Goal: Task Accomplishment & Management: Use online tool/utility

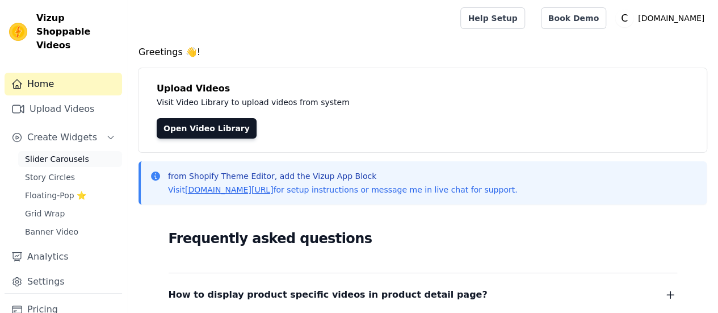
click at [65, 152] on link "Slider Carousels" at bounding box center [70, 159] width 104 height 16
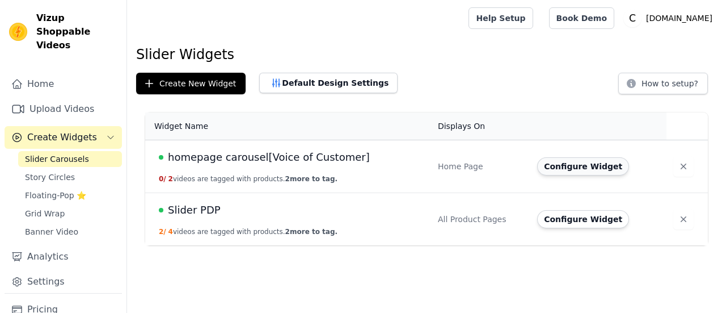
click at [554, 162] on button "Configure Widget" at bounding box center [583, 166] width 92 height 18
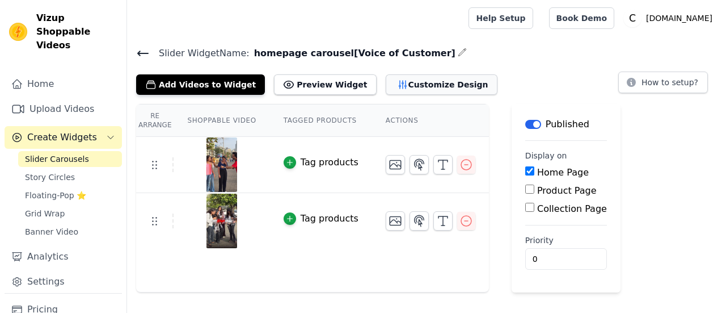
click at [425, 82] on button "Customize Design" at bounding box center [442, 84] width 112 height 20
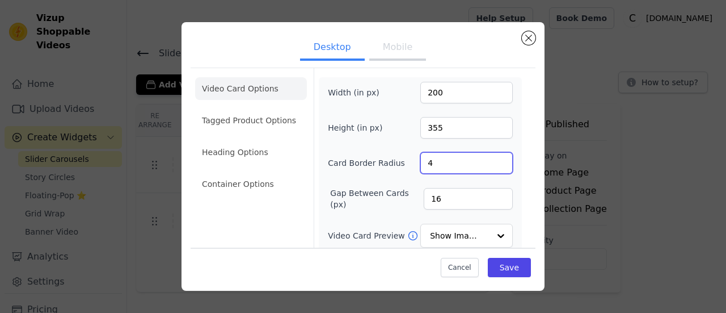
click at [498, 157] on input "4" at bounding box center [467, 163] width 93 height 22
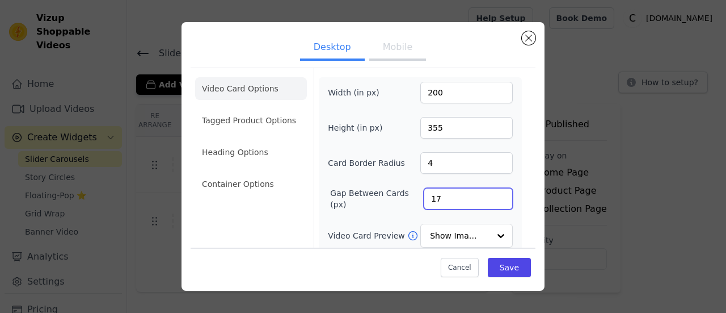
click at [495, 193] on input "17" at bounding box center [468, 199] width 89 height 22
type input "18"
click at [495, 193] on input "18" at bounding box center [468, 199] width 89 height 22
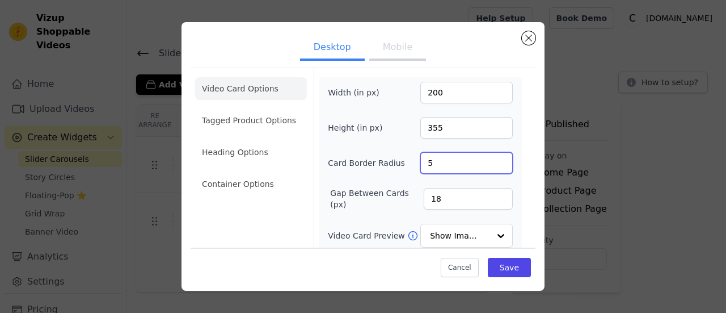
click at [494, 158] on input "5" at bounding box center [467, 163] width 93 height 22
type input "6"
click at [494, 158] on input "6" at bounding box center [467, 163] width 93 height 22
click at [272, 117] on li "Tagged Product Options" at bounding box center [251, 120] width 112 height 23
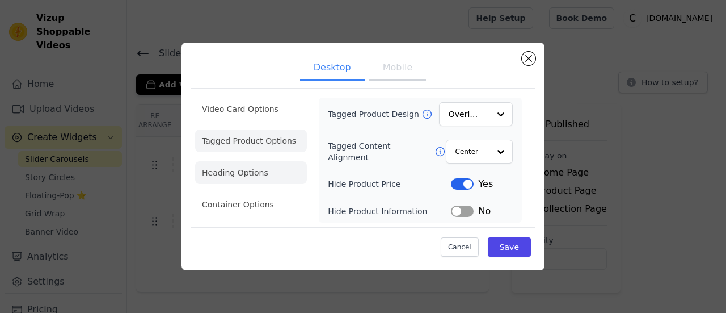
click at [279, 173] on li "Heading Options" at bounding box center [251, 172] width 112 height 23
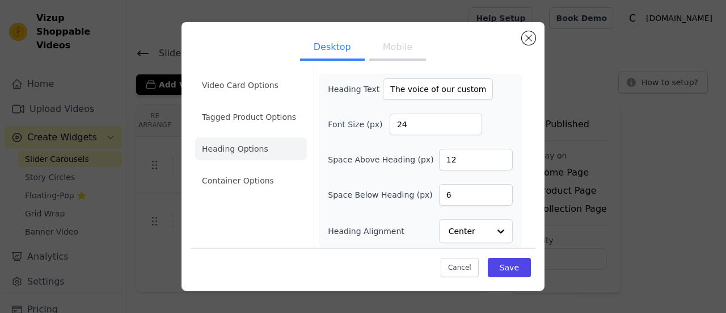
scroll to position [6, 0]
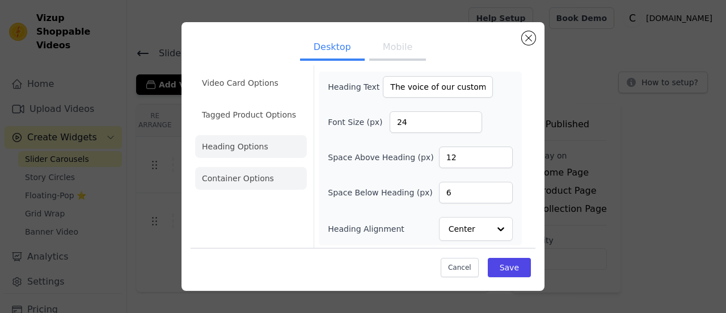
click at [271, 180] on li "Container Options" at bounding box center [251, 178] width 112 height 23
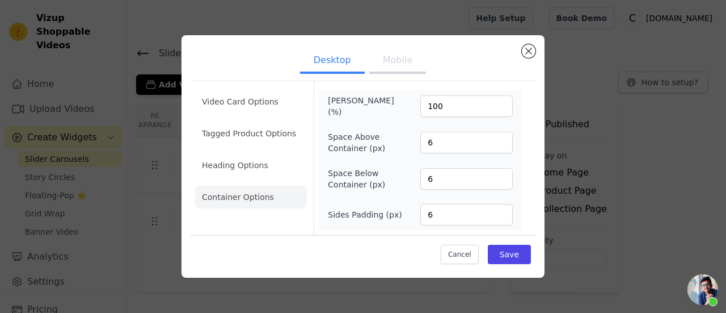
scroll to position [329, 0]
click at [508, 247] on button "Save" at bounding box center [509, 254] width 43 height 19
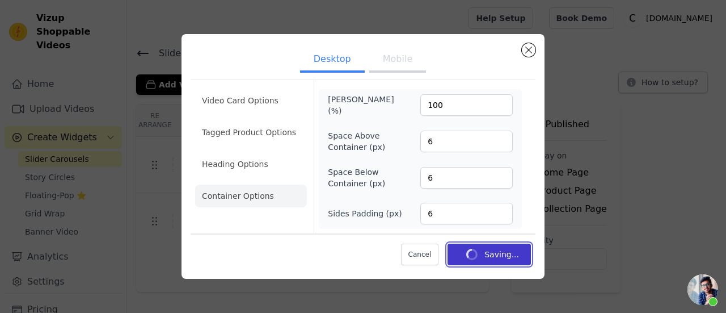
scroll to position [328, 0]
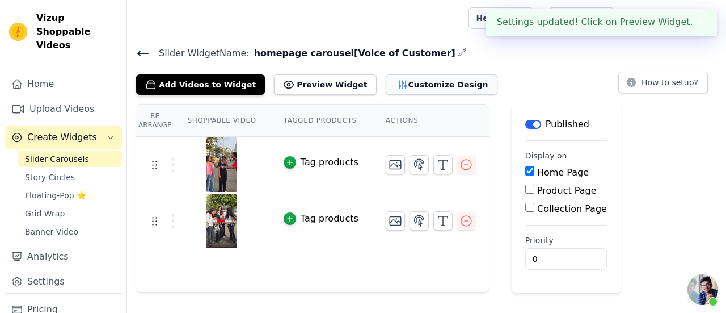
click at [387, 84] on button "Customize Design" at bounding box center [442, 84] width 112 height 20
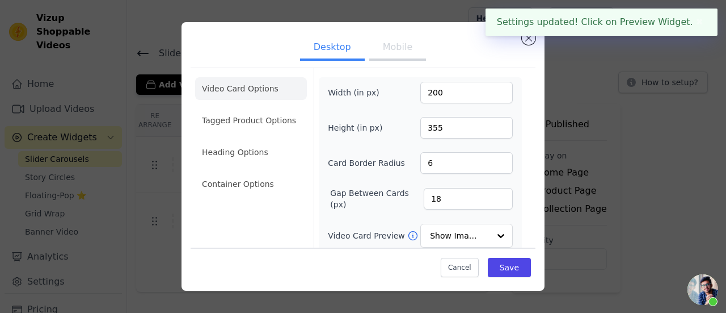
click at [388, 56] on button "Mobile" at bounding box center [397, 48] width 57 height 25
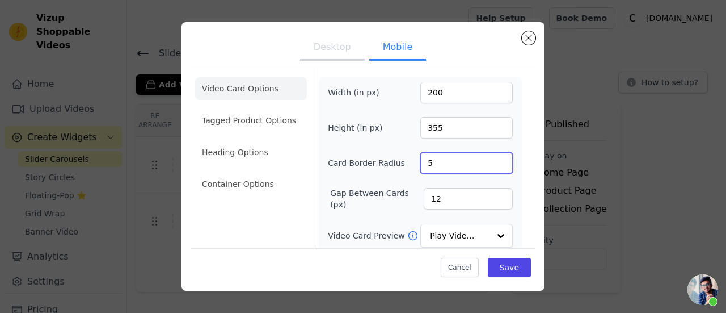
click at [494, 157] on input "5" at bounding box center [467, 163] width 93 height 22
type input "6"
click at [494, 157] on input "6" at bounding box center [467, 163] width 93 height 22
click at [493, 193] on input "13" at bounding box center [468, 199] width 89 height 22
click at [493, 192] on input "14" at bounding box center [468, 199] width 89 height 22
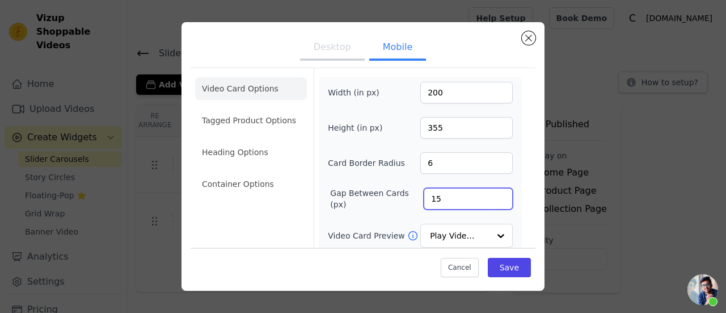
click at [493, 192] on input "15" at bounding box center [468, 199] width 89 height 22
type input "16"
click at [493, 192] on input "16" at bounding box center [468, 199] width 89 height 22
click at [489, 226] on div at bounding box center [500, 236] width 23 height 23
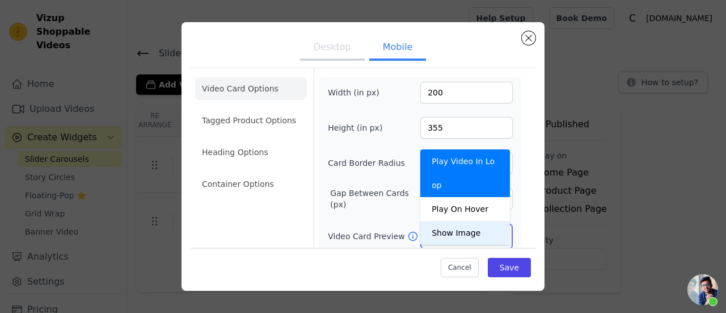
click at [469, 221] on div "Show Image" at bounding box center [466, 233] width 90 height 24
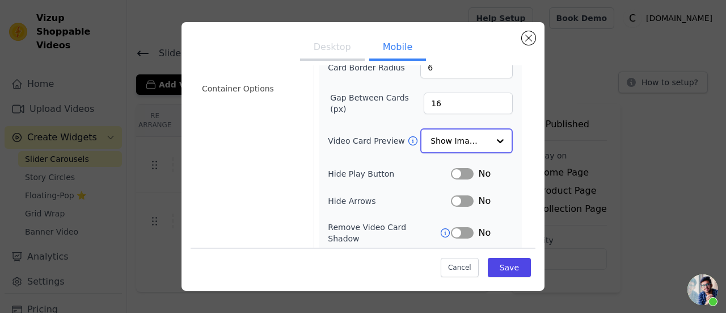
scroll to position [197, 0]
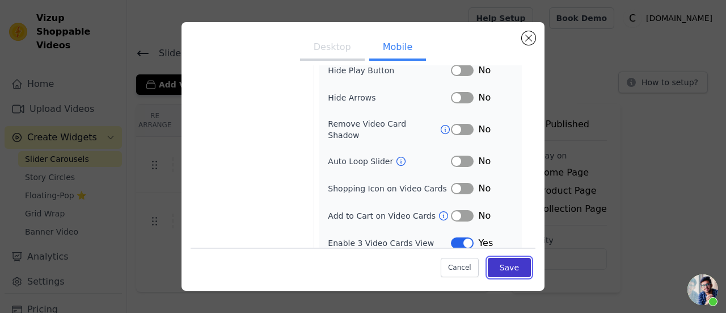
click at [496, 263] on button "Save" at bounding box center [509, 267] width 43 height 19
